Goal: Task Accomplishment & Management: Complete application form

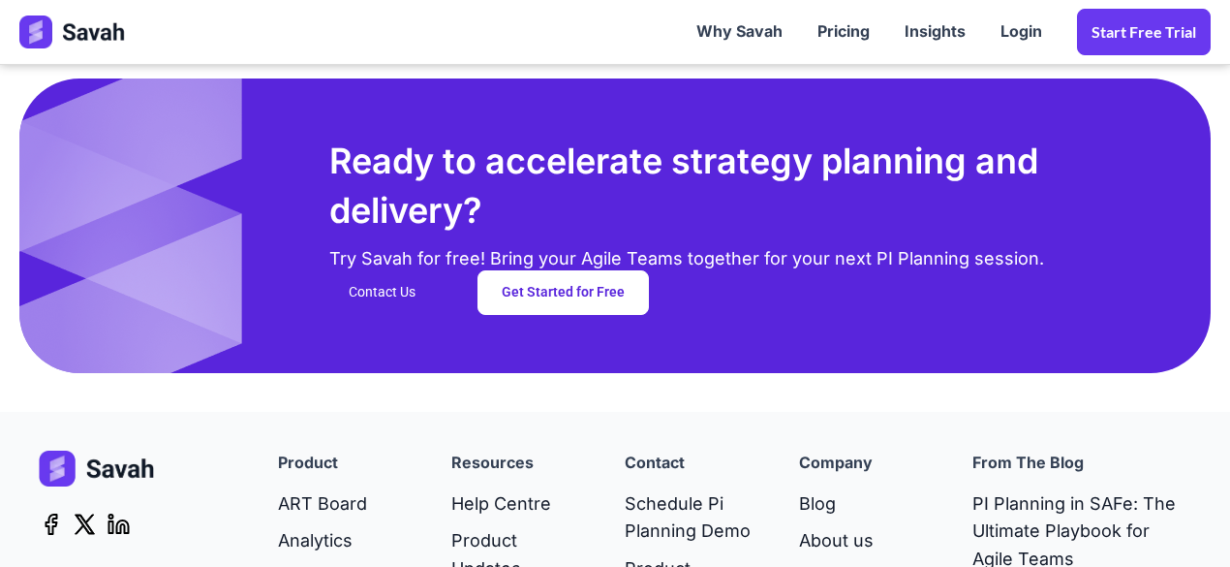
scroll to position [5178, 0]
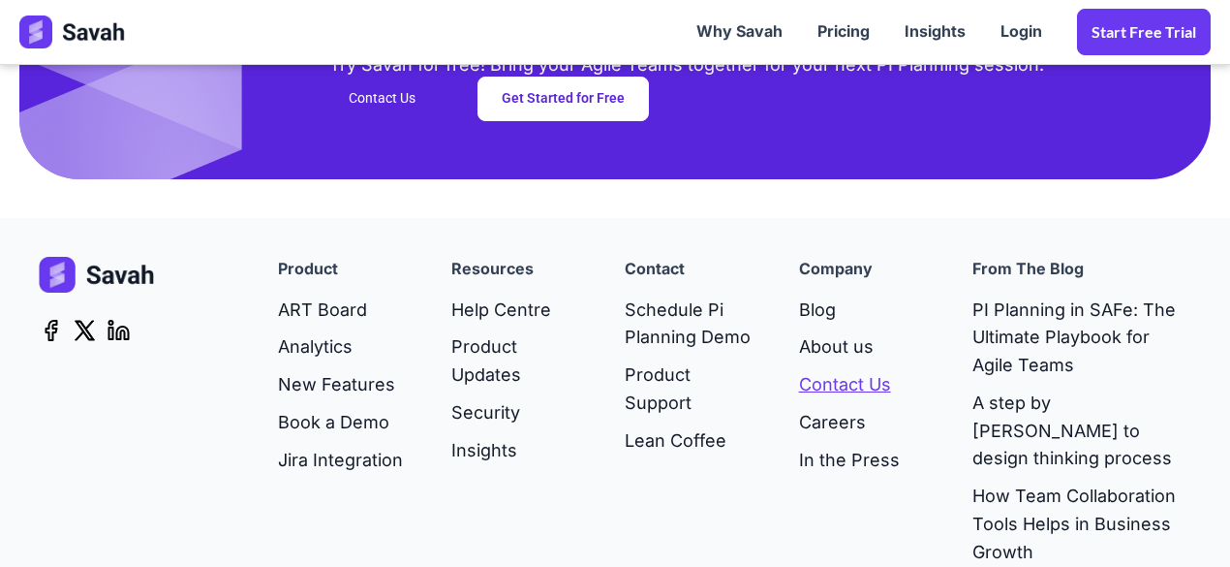
click at [834, 380] on link "Contact Us" at bounding box center [849, 385] width 101 height 38
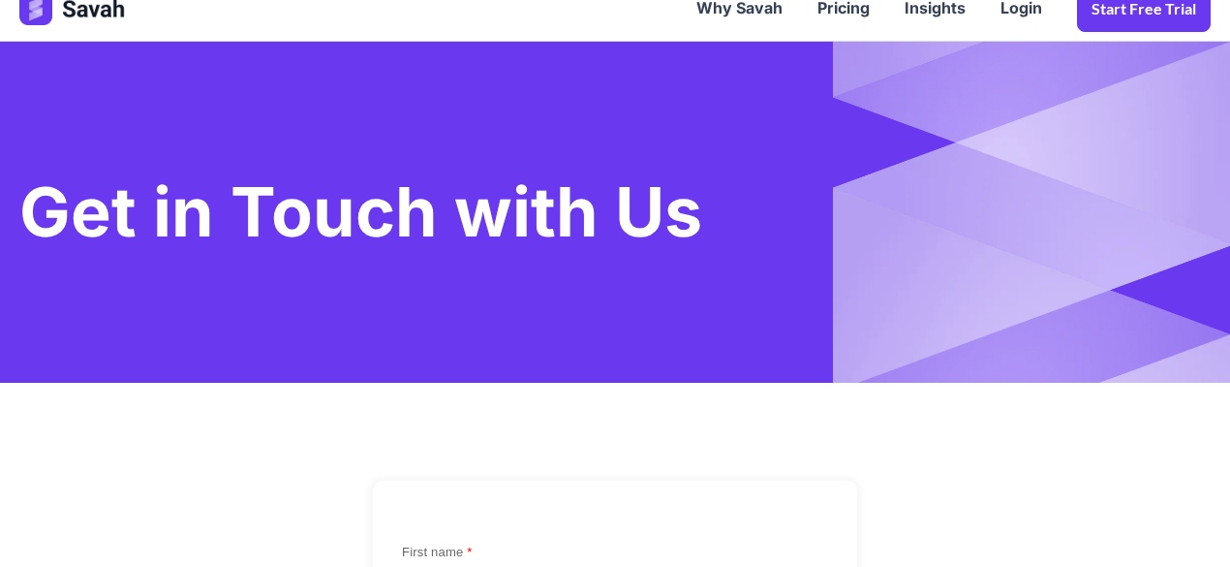
scroll to position [194, 0]
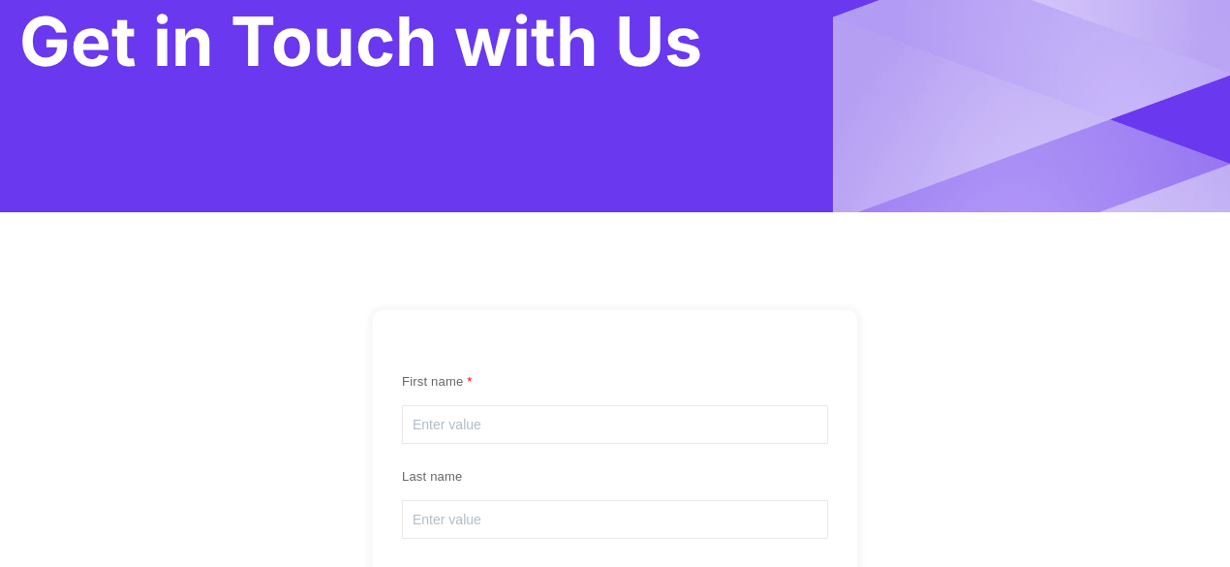
click at [467, 423] on input "text" at bounding box center [615, 424] width 426 height 39
type input "[PERSON_NAME]"
type input "[PERSON_NAME][EMAIL_ADDRESS][PERSON_NAME][DOMAIN_NAME]"
type input "2134601358"
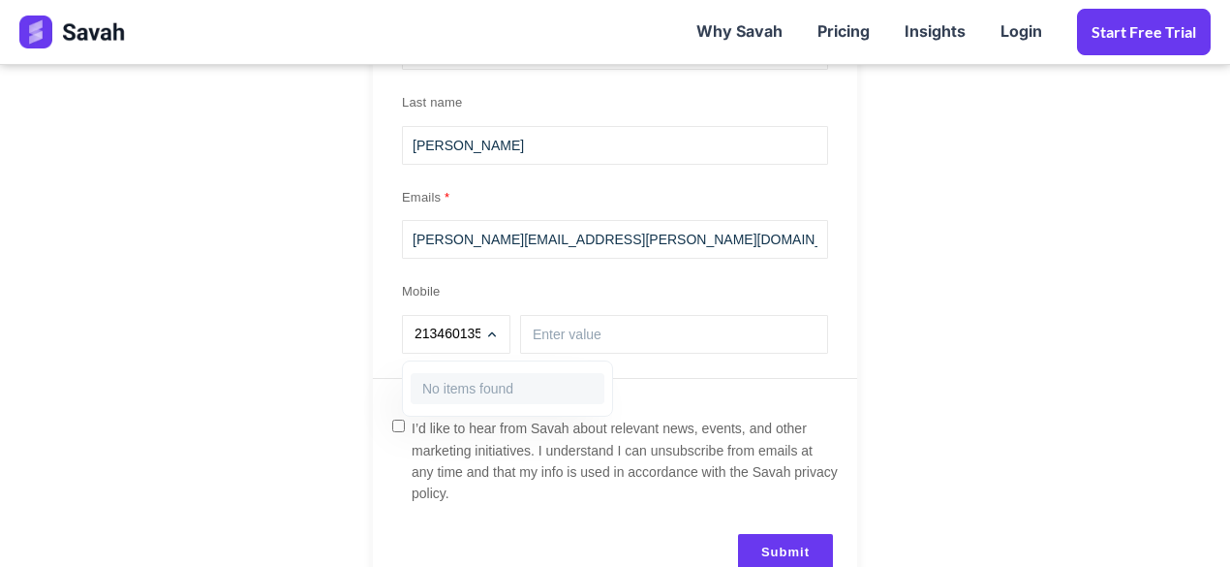
scroll to position [581, 0]
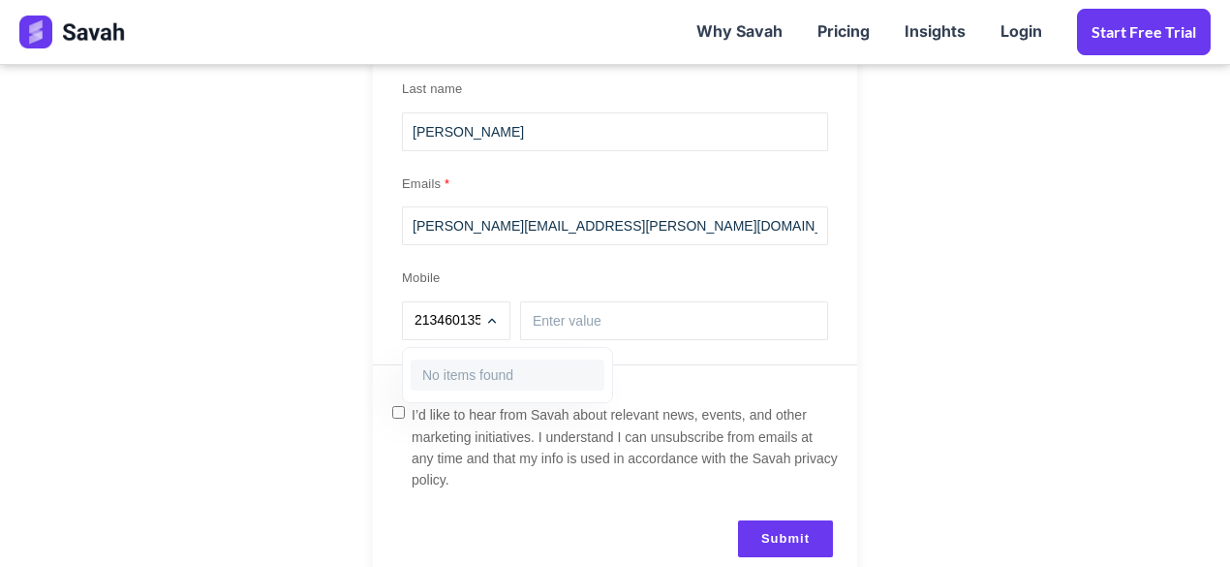
click at [606, 319] on div at bounding box center [615, 283] width 1230 height 567
click at [607, 319] on input "text" at bounding box center [676, 320] width 287 height 29
type input "2134601358"
click at [494, 323] on div at bounding box center [615, 283] width 1230 height 567
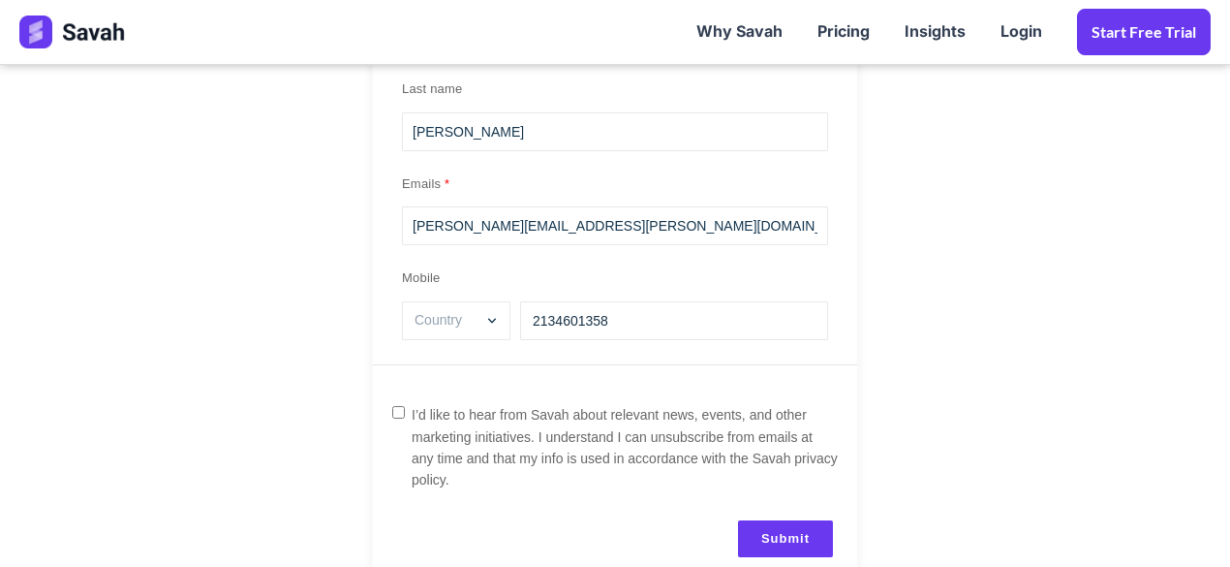
click at [494, 323] on icon at bounding box center [492, 321] width 8 height 8
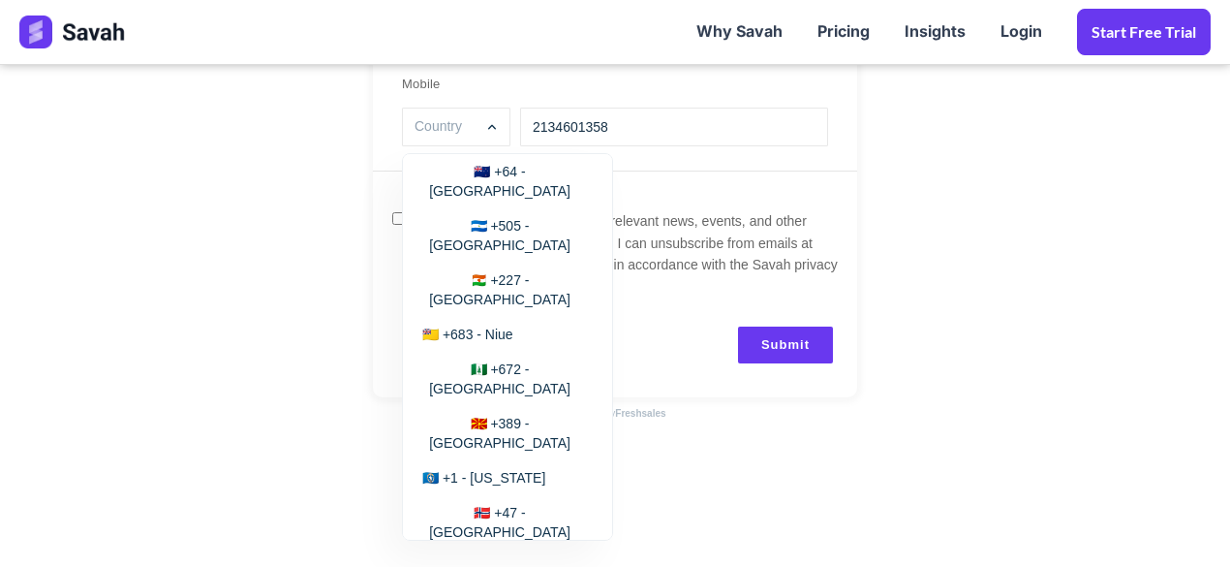
scroll to position [7245, 0]
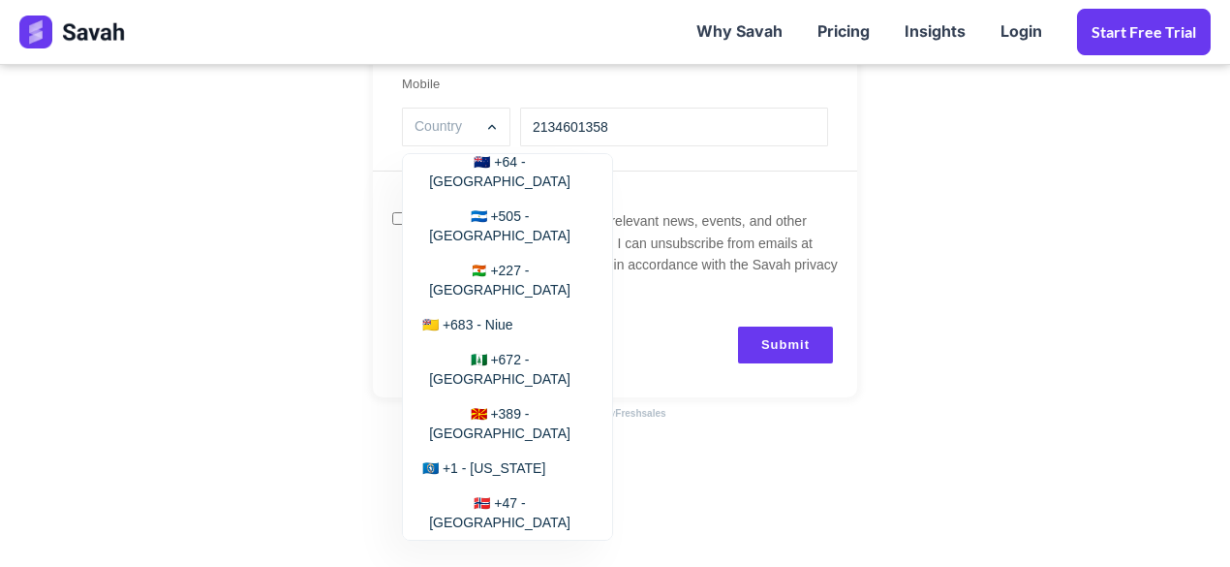
type input "🇺🇲 +1 - U.S. [GEOGRAPHIC_DATA]"
click at [529, 273] on div "Lifecycle stage Lead Sales Qualified Lead Customer × Sales Qualified Lead First…" at bounding box center [615, 77] width 484 height 572
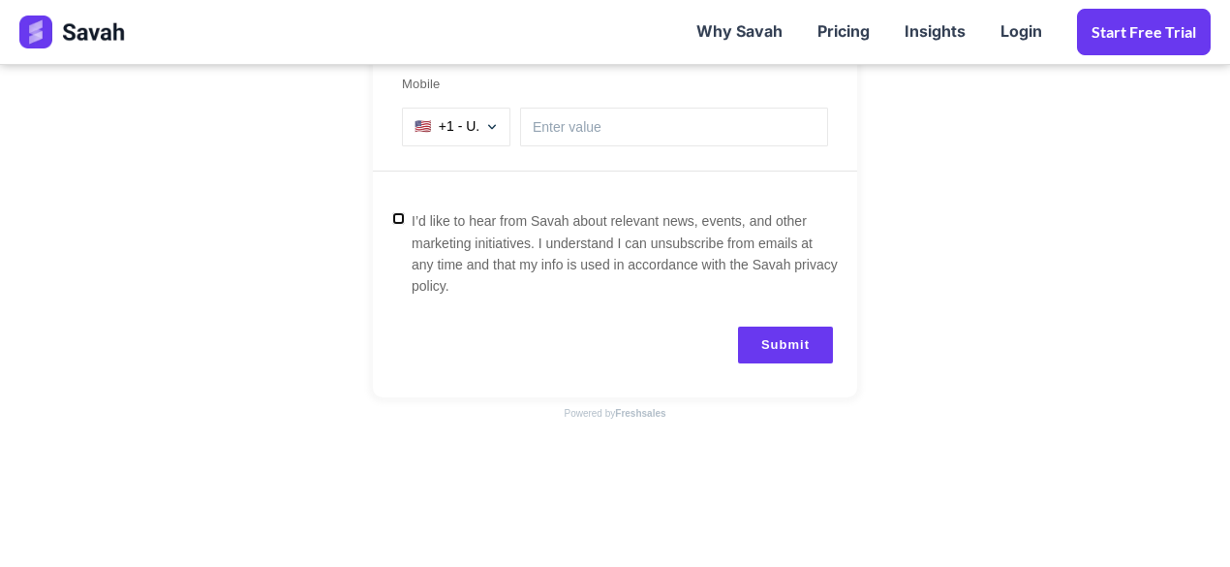
click at [403, 217] on input "I’d like to hear from Savah about relevant news, events, and other marketing in…" at bounding box center [398, 218] width 13 height 13
checkbox input "true"
click at [610, 129] on input "text" at bounding box center [676, 126] width 287 height 29
type input "2134601358"
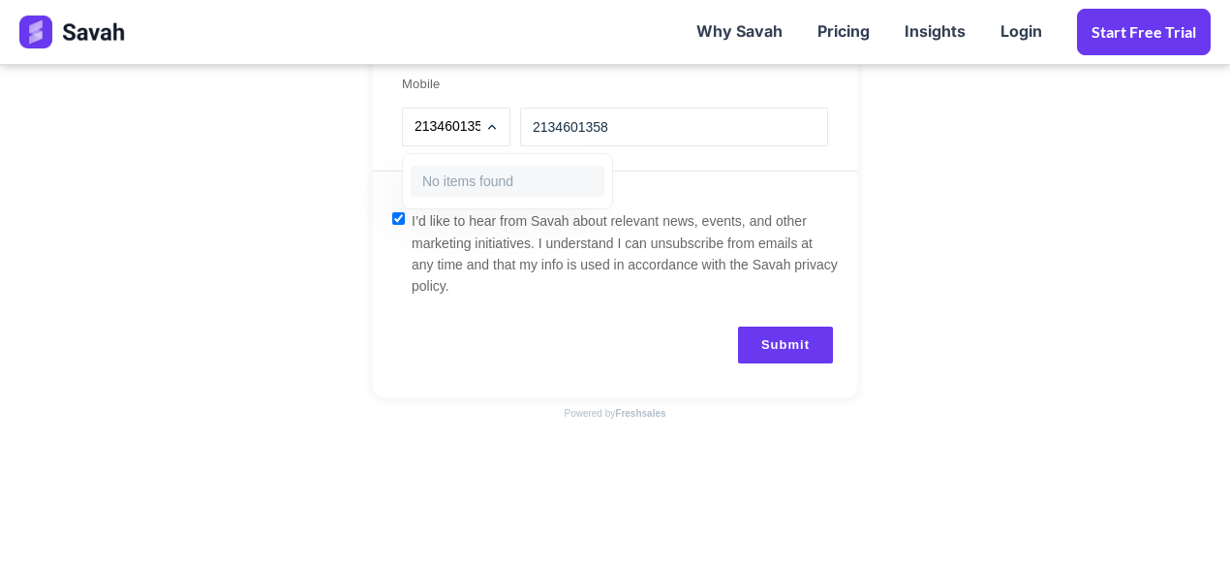
click at [761, 343] on div at bounding box center [615, 283] width 1230 height 567
type input "🇺🇲 +1 - U.S. [GEOGRAPHIC_DATA]"
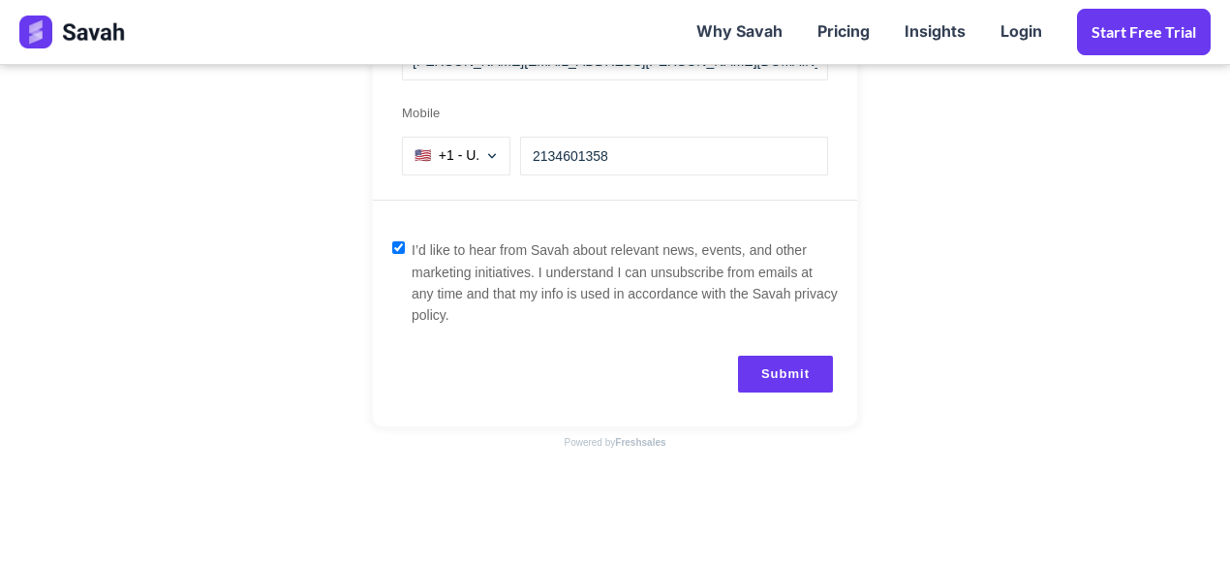
scroll to position [775, 0]
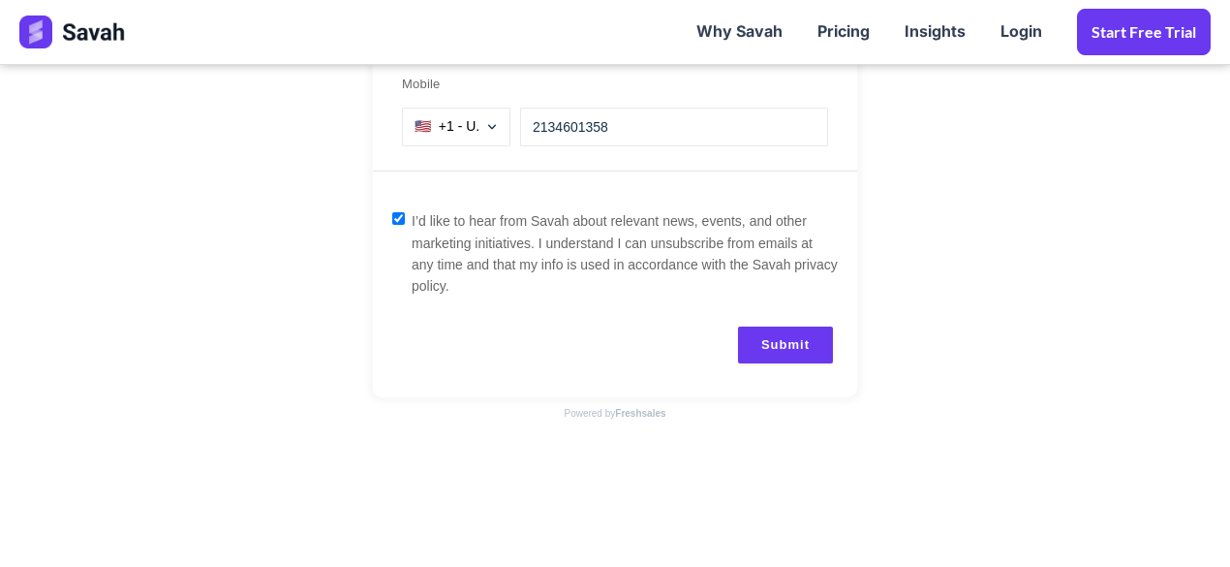
click at [774, 357] on button "Submit" at bounding box center [785, 344] width 95 height 37
